Goal: Find specific page/section: Find specific page/section

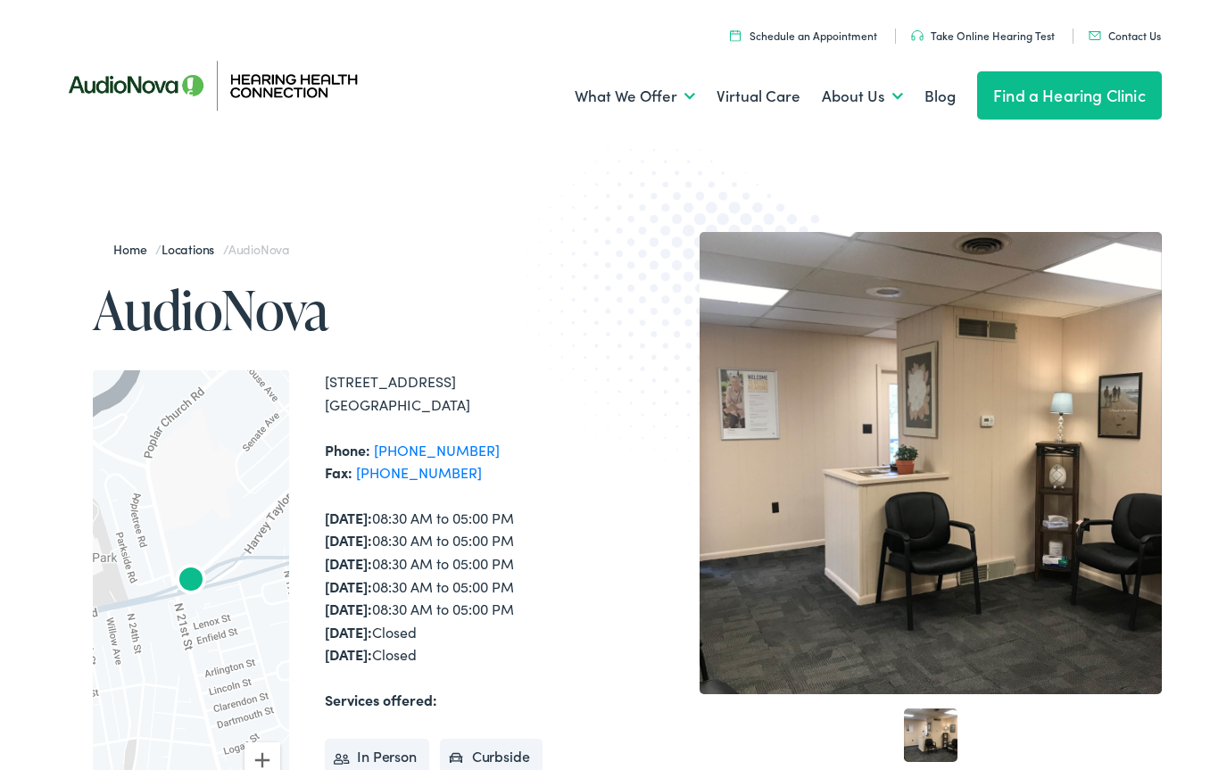
click at [761, 108] on link "Virtual Care" at bounding box center [758, 96] width 84 height 66
click at [1106, 95] on link "Find a Hearing Clinic" at bounding box center [1069, 95] width 185 height 48
